Goal: Task Accomplishment & Management: Manage account settings

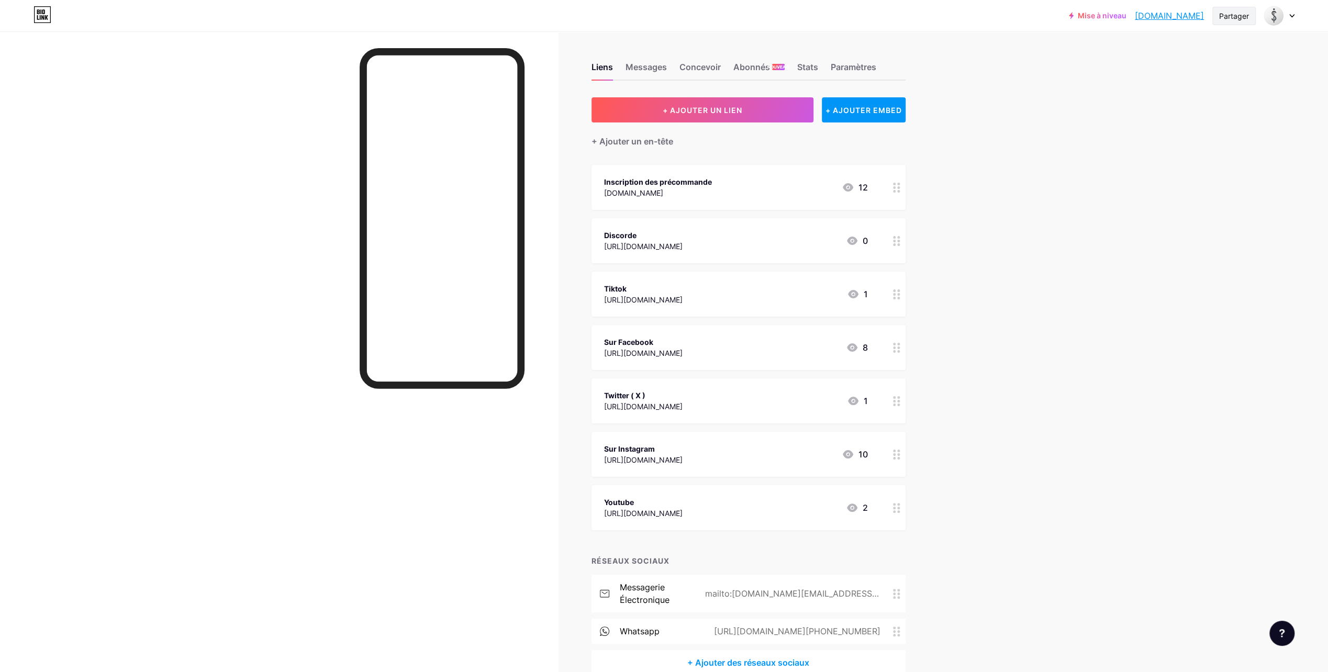
click at [1230, 18] on div "Partager" at bounding box center [1234, 15] width 30 height 11
click at [1164, 50] on div "Copier le lien" at bounding box center [1160, 54] width 55 height 13
click at [1127, 50] on div "Copié" at bounding box center [1177, 53] width 156 height 25
drag, startPoint x: 1127, startPoint y: 50, endPoint x: 952, endPoint y: 38, distance: 176.3
click at [949, 38] on div "Liens Messages Concevoir Abonnés NOUVEAU Stats Paramètres + AJOUTER UN LIEN + A…" at bounding box center [474, 379] width 949 height 696
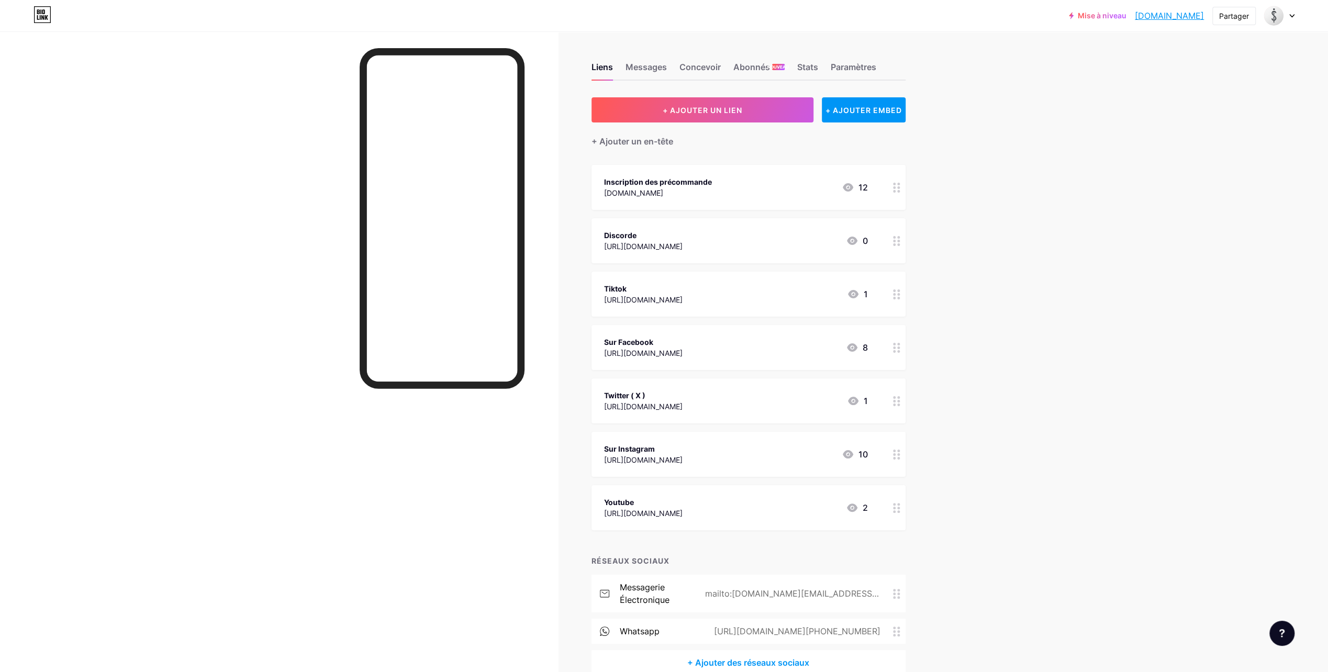
drag, startPoint x: 1192, startPoint y: 14, endPoint x: 1077, endPoint y: 71, distance: 128.5
click at [1077, 71] on div "Mise à niveau siecle.bio.link... siecle.bio.link Partager Switch accounts Siècl…" at bounding box center [664, 364] width 1328 height 728
click at [847, 60] on div "Liens Messages Concevoir Abonnés NOUVEAU Stats Paramètres" at bounding box center [748, 62] width 314 height 37
click at [856, 63] on div "Paramètres" at bounding box center [854, 70] width 46 height 19
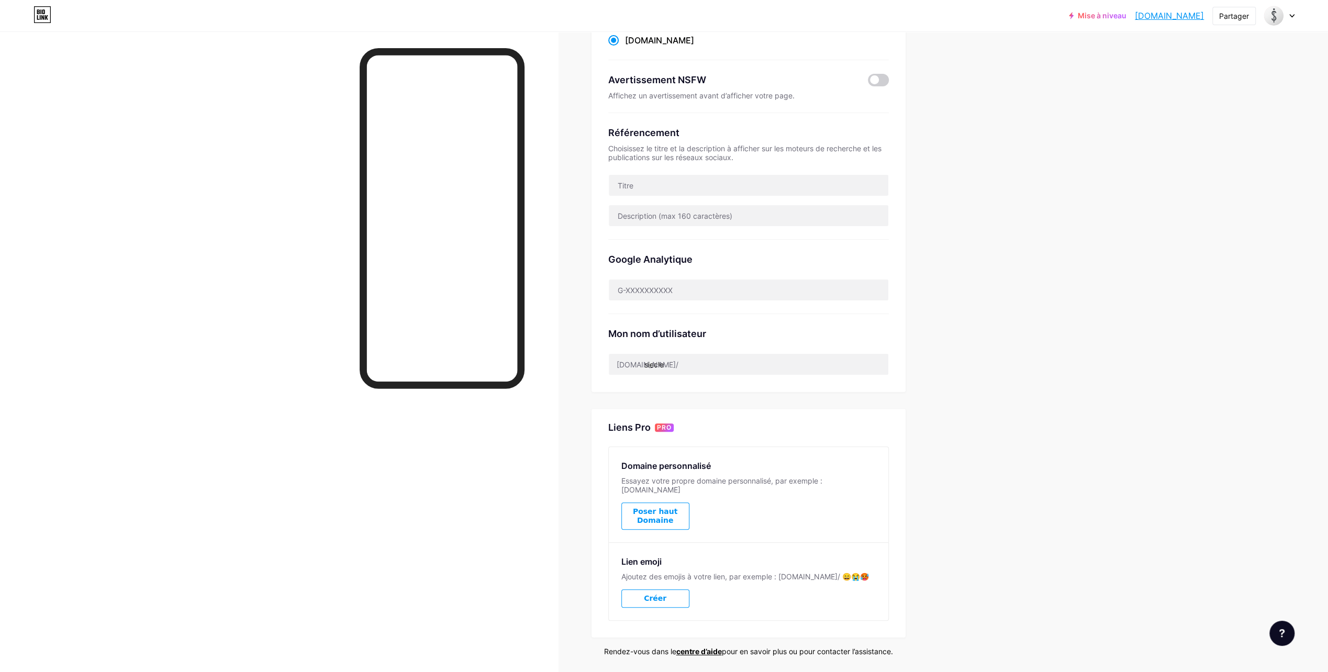
scroll to position [153, 0]
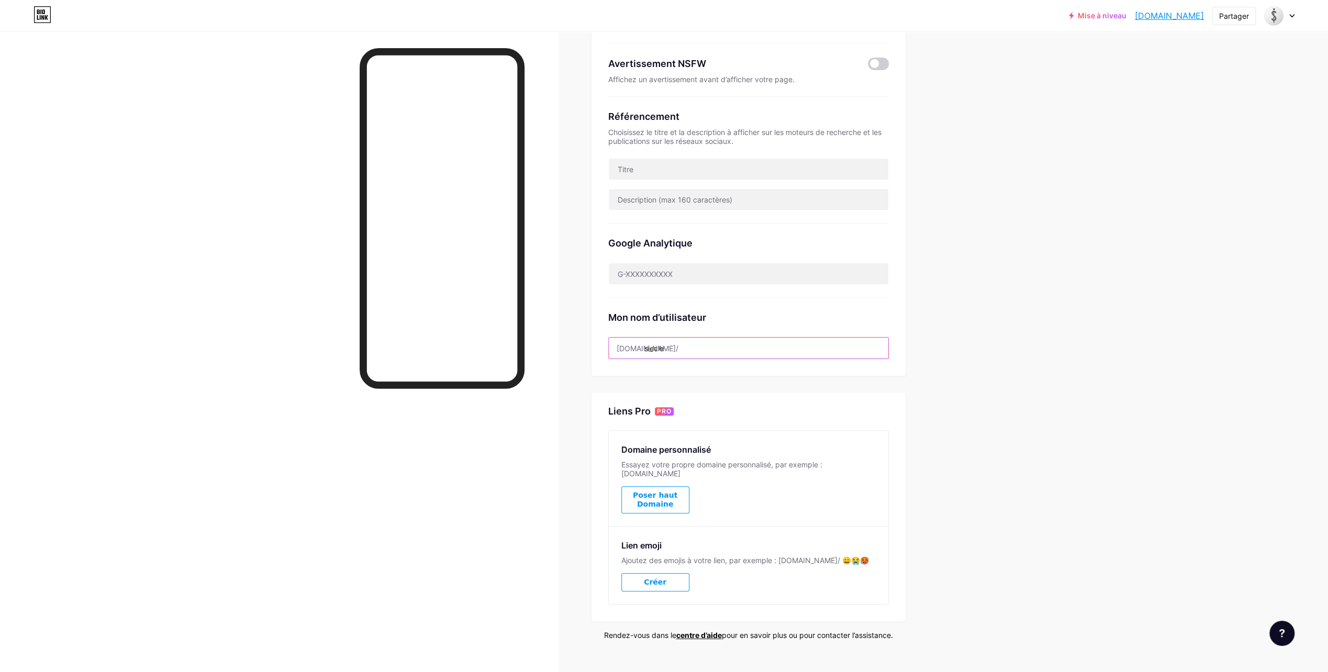
click at [703, 347] on input "siecle" at bounding box center [749, 348] width 280 height 21
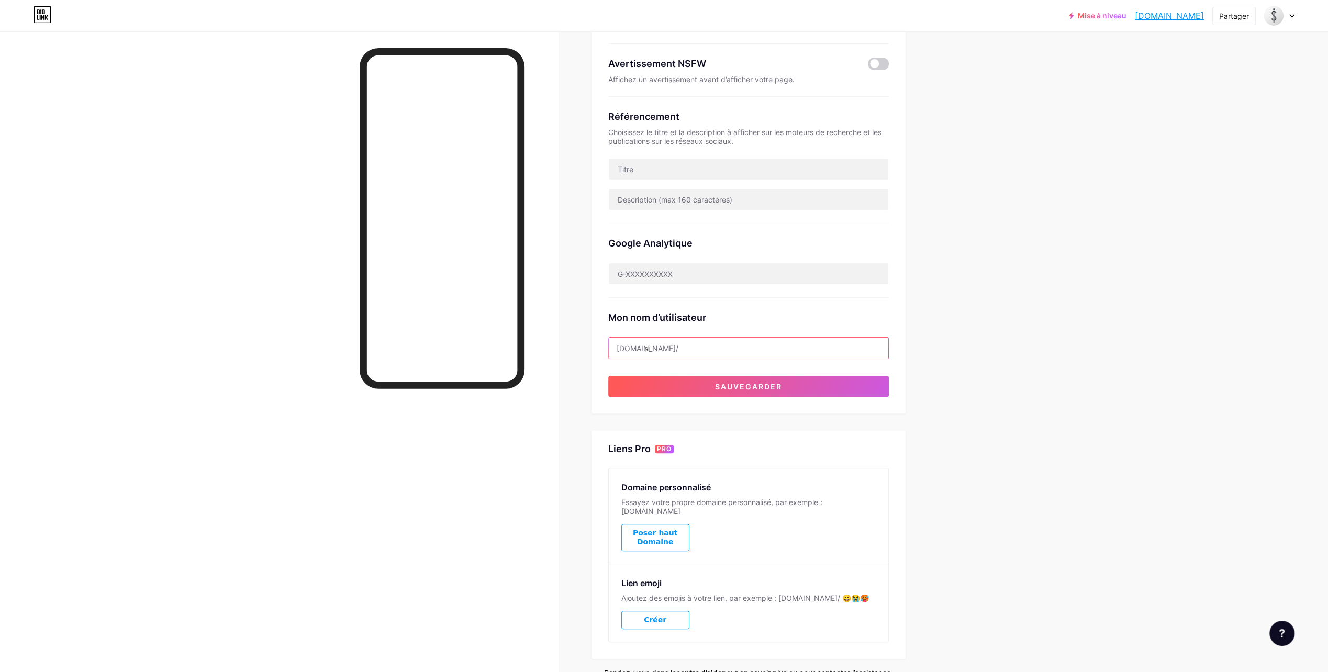
type input "s"
drag, startPoint x: 1065, startPoint y: 301, endPoint x: 1055, endPoint y: 301, distance: 9.4
click at [1059, 301] on div "Mise à niveau siecle.bio.link... siecle.bio.link Partager Switch accounts Siècl…" at bounding box center [664, 289] width 1328 height 884
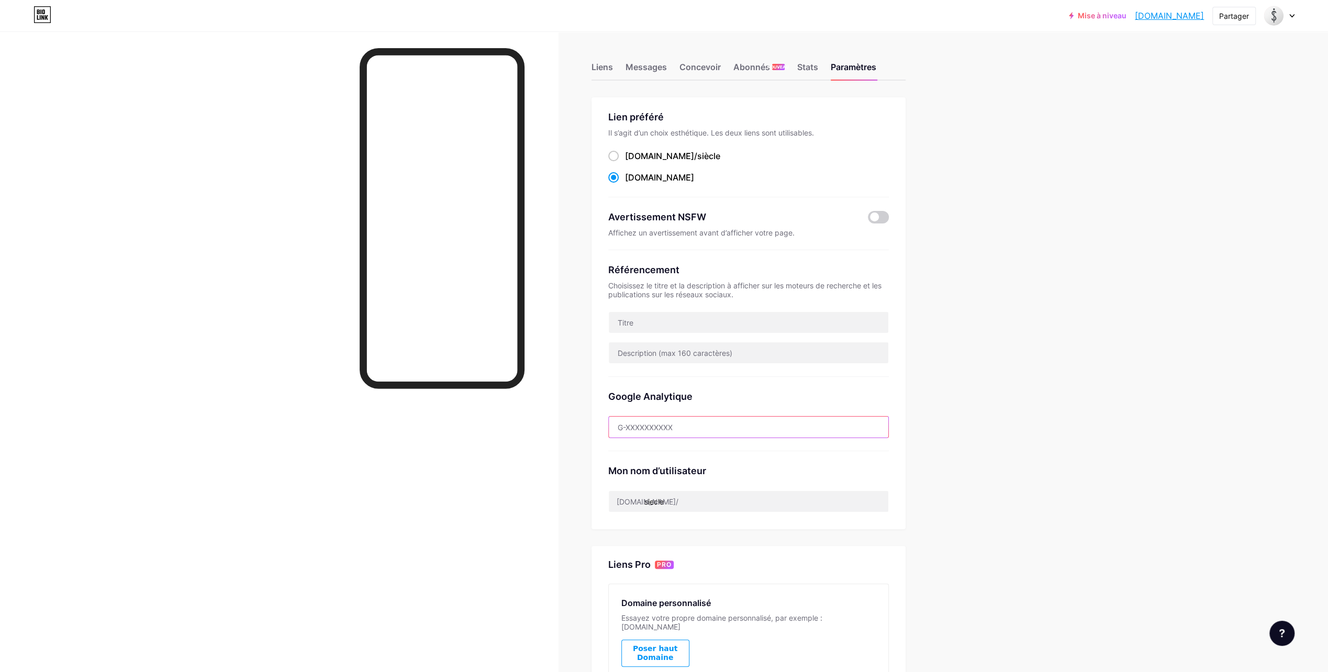
click at [653, 423] on input "text" at bounding box center [749, 427] width 280 height 21
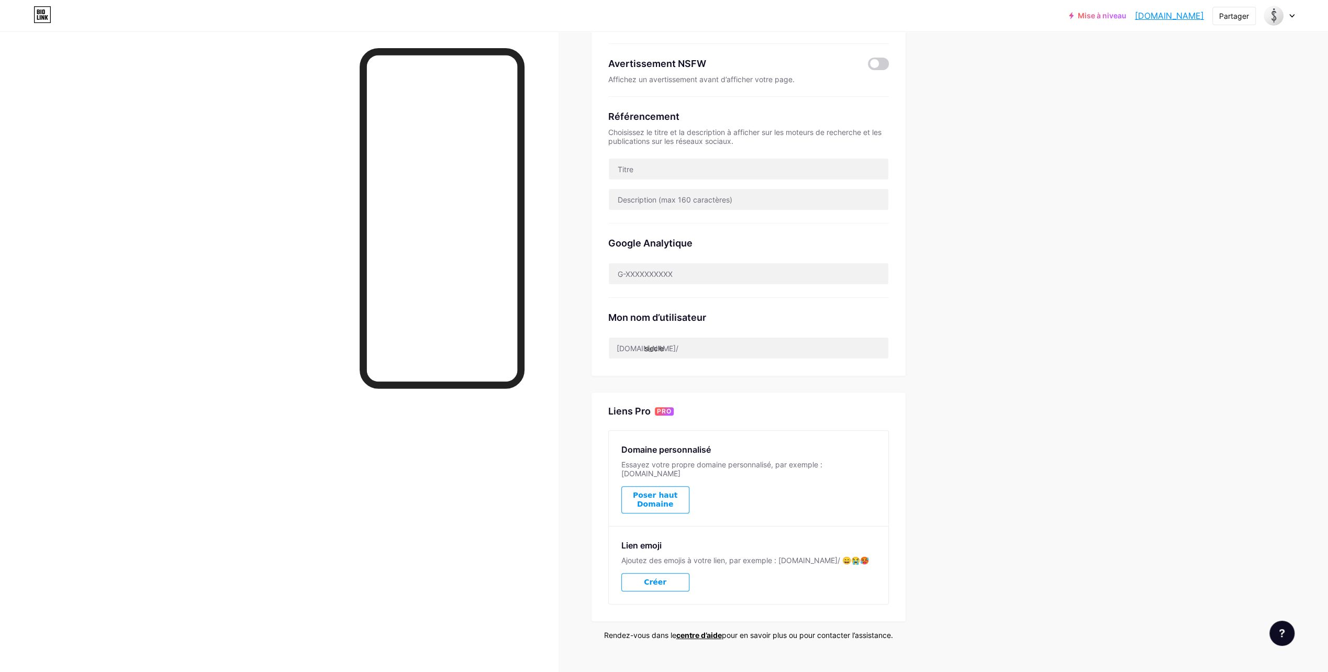
click at [569, 508] on div "Liens Messages Concevoir Abonnés NOUVEAU Stats Paramètres Lien préféré Il s’agi…" at bounding box center [474, 285] width 949 height 815
click at [657, 491] on span "Poser haut Domaine" at bounding box center [655, 500] width 67 height 18
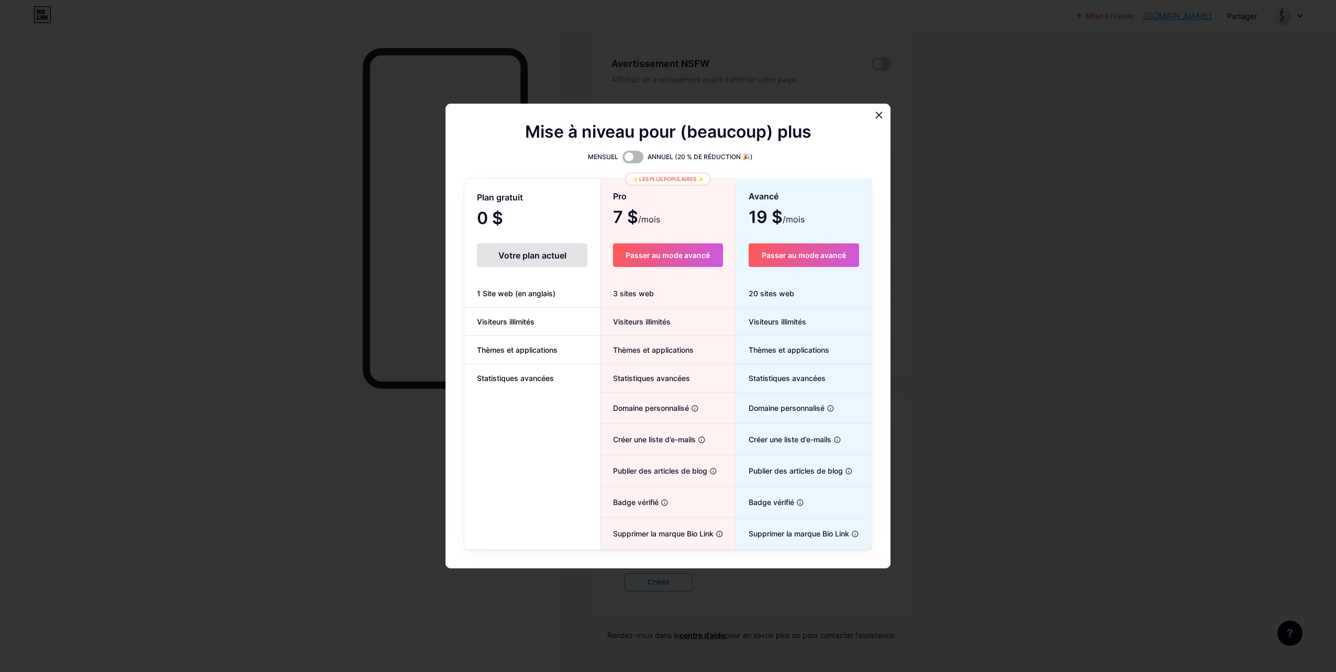
click at [632, 161] on span at bounding box center [632, 157] width 21 height 13
click at [622, 160] on input "checkbox" at bounding box center [622, 160] width 0 height 0
click at [633, 161] on span at bounding box center [632, 157] width 21 height 13
click at [622, 160] on input "checkbox" at bounding box center [622, 160] width 0 height 0
click at [876, 118] on icon at bounding box center [879, 116] width 6 height 6
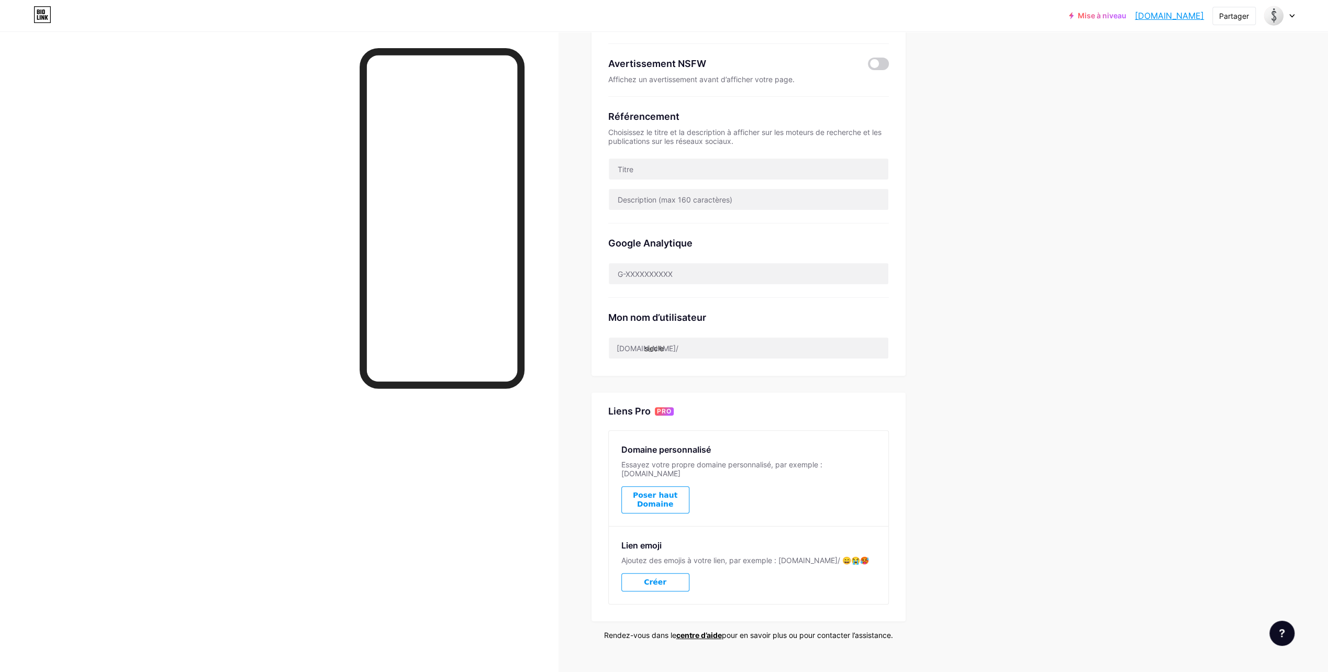
click at [533, 534] on div at bounding box center [279, 367] width 558 height 672
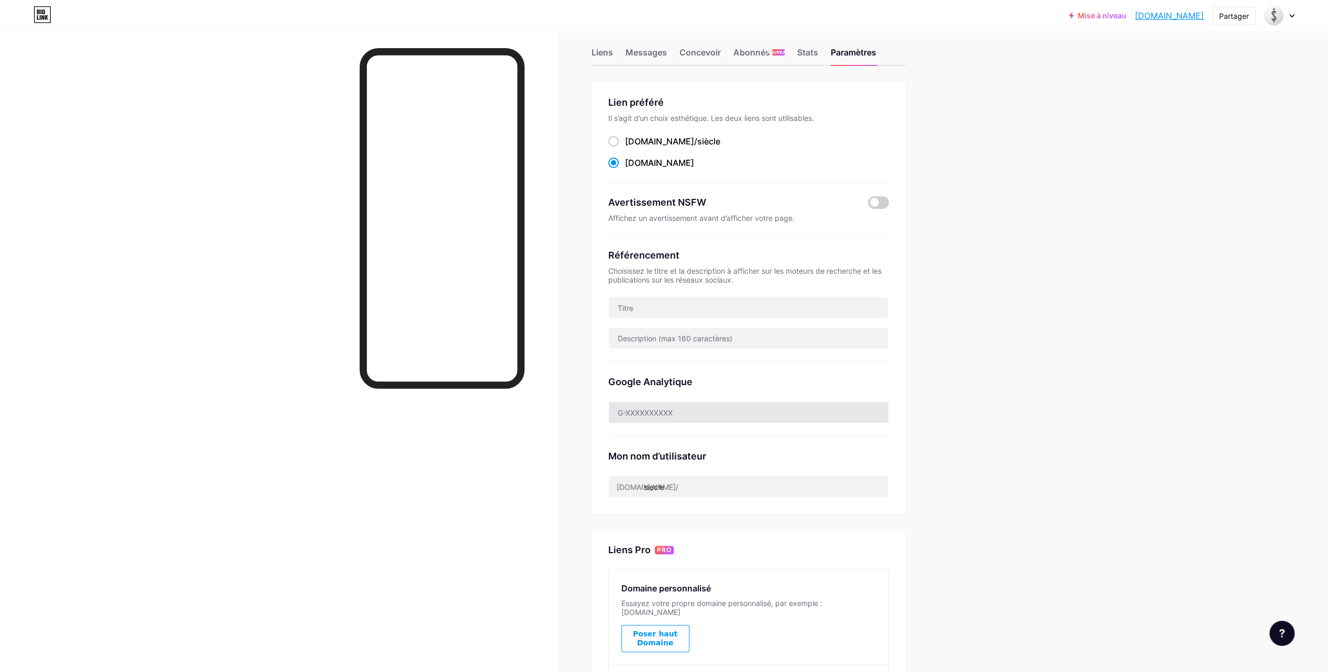
scroll to position [0, 0]
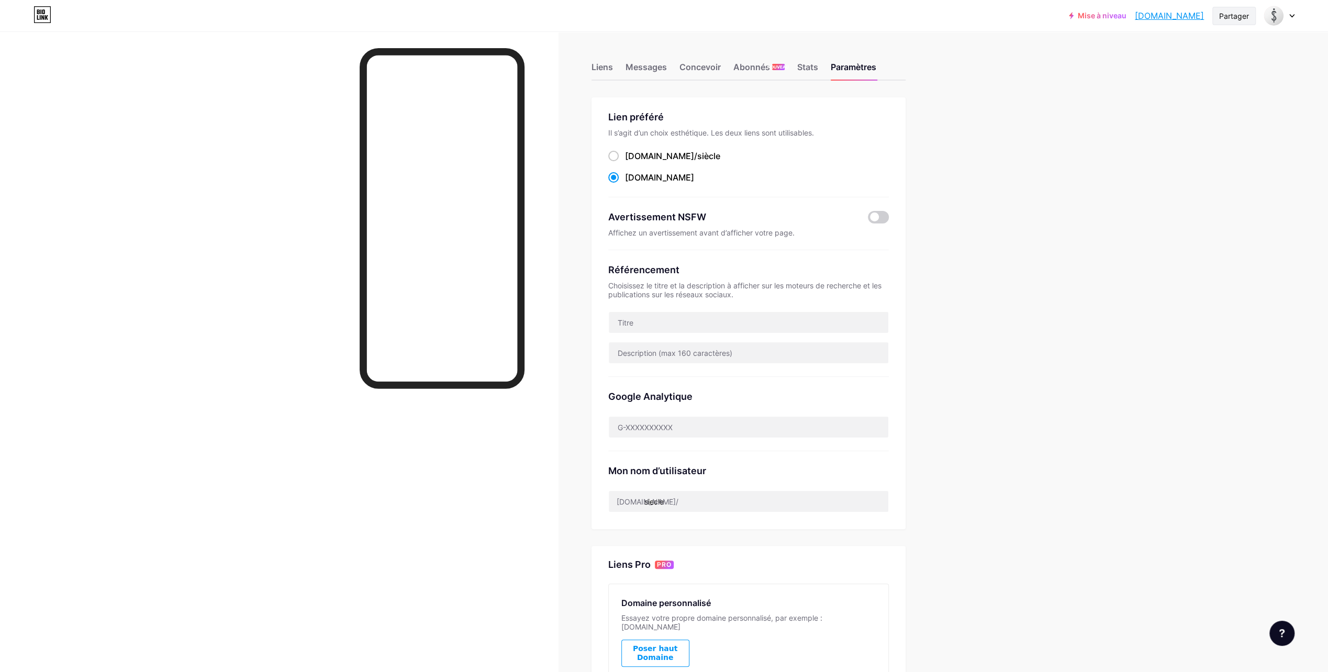
click at [1237, 18] on div "Partager" at bounding box center [1234, 15] width 30 height 11
click at [1206, 49] on div "Copier le lien" at bounding box center [1177, 53] width 156 height 25
